Goal: Go to known website: Access a specific website the user already knows

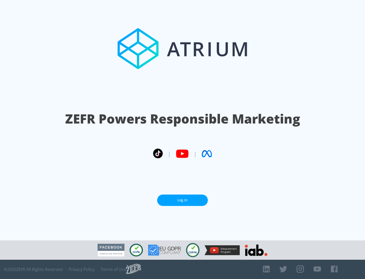
click at [183, 200] on link "Log In" at bounding box center [182, 199] width 51 height 11
